Goal: Transaction & Acquisition: Purchase product/service

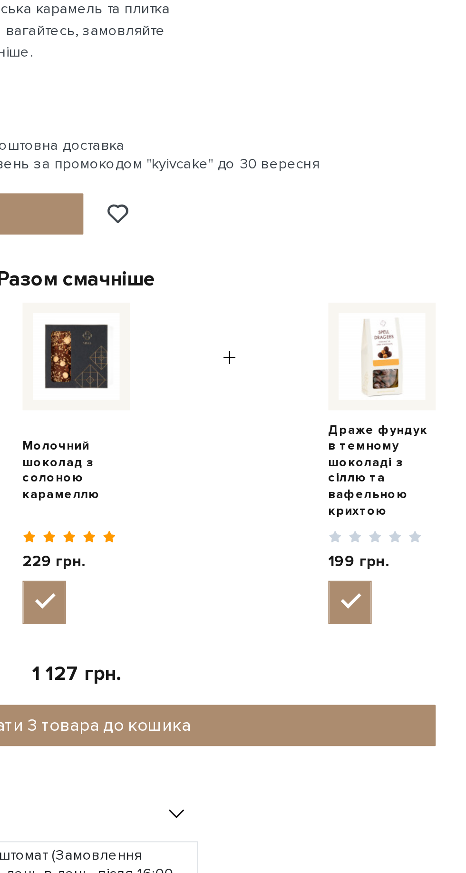
scroll to position [161, 0]
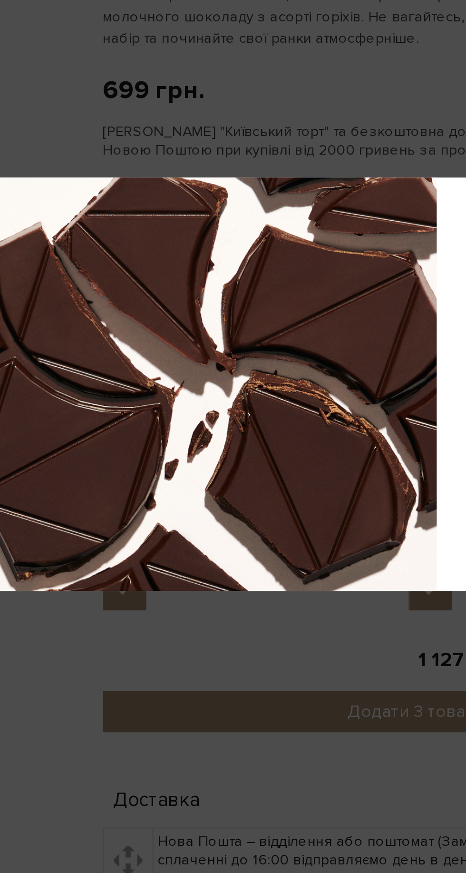
click at [149, 629] on div at bounding box center [233, 436] width 466 height 873
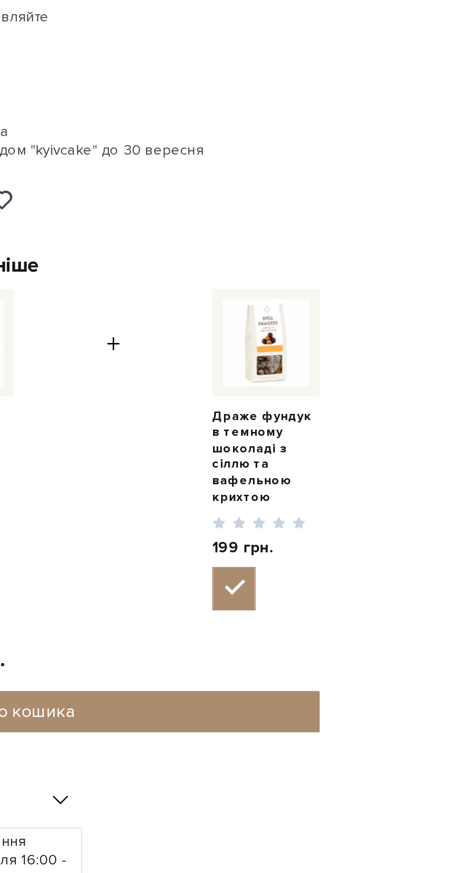
click at [378, 404] on img at bounding box center [374, 417] width 40 height 40
click at [369, 521] on input "checkbox" at bounding box center [359, 531] width 20 height 20
click at [374, 417] on img at bounding box center [374, 417] width 40 height 40
click at [369, 521] on input "checkbox" at bounding box center [359, 531] width 20 height 20
click at [379, 424] on img at bounding box center [374, 417] width 40 height 40
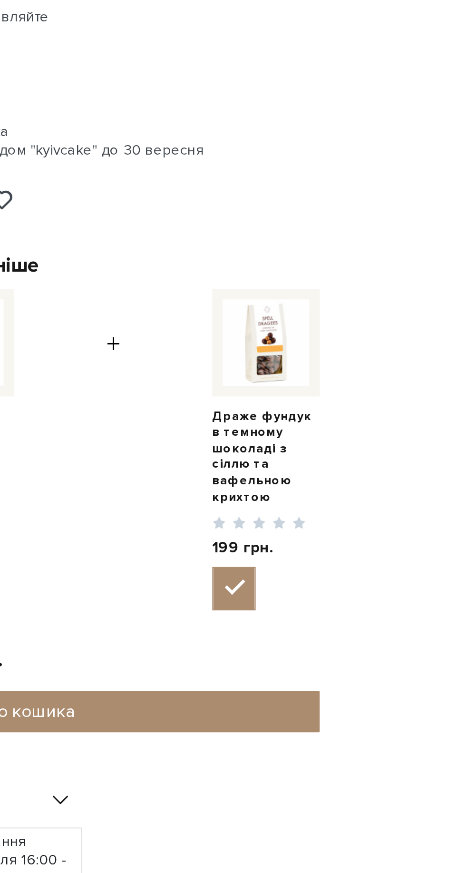
click at [369, 521] on input "checkbox" at bounding box center [359, 531] width 20 height 20
checkbox input "false"
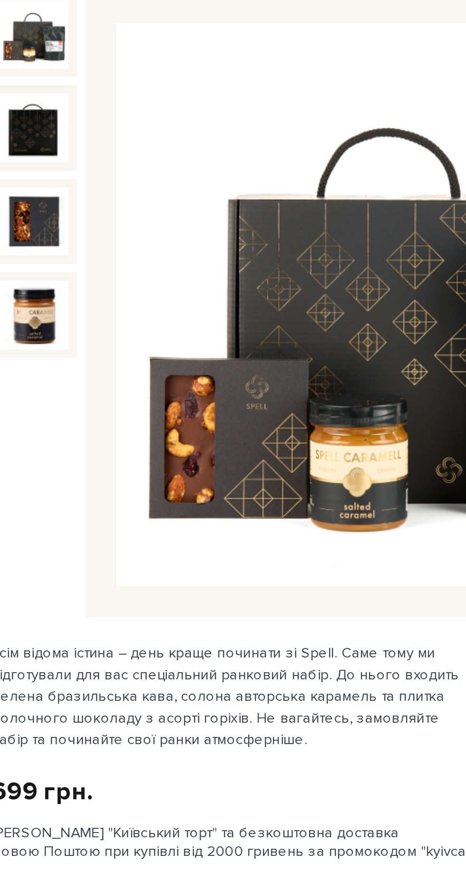
scroll to position [0, 0]
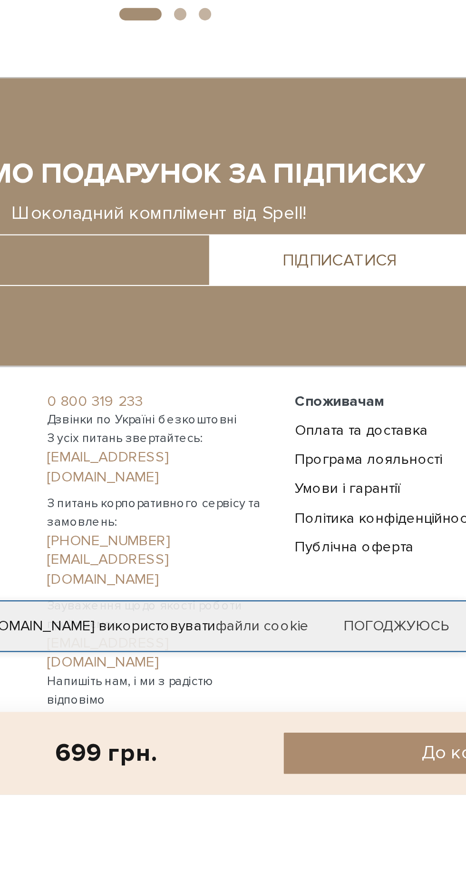
scroll to position [836, 0]
